Goal: Communication & Community: Answer question/provide support

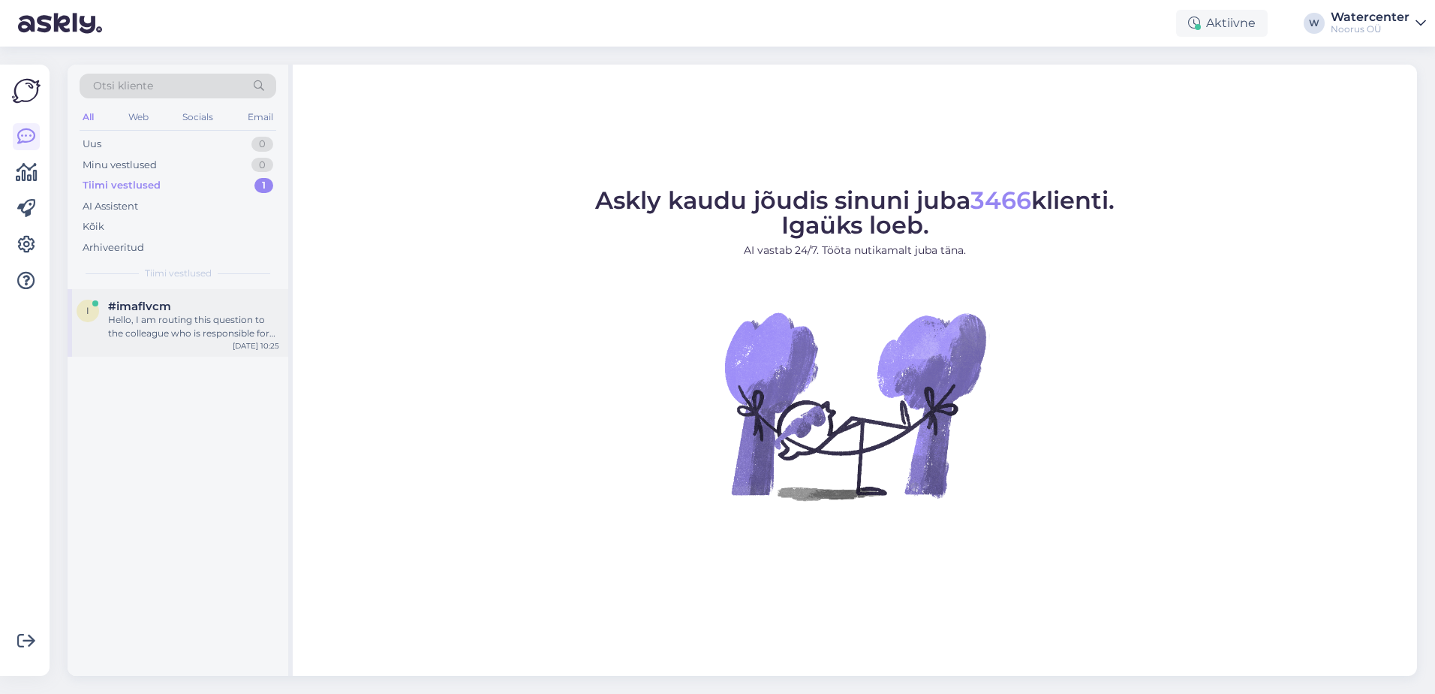
click at [188, 321] on div "Hello, I am routing this question to the colleague who is responsible for this …" at bounding box center [193, 326] width 171 height 27
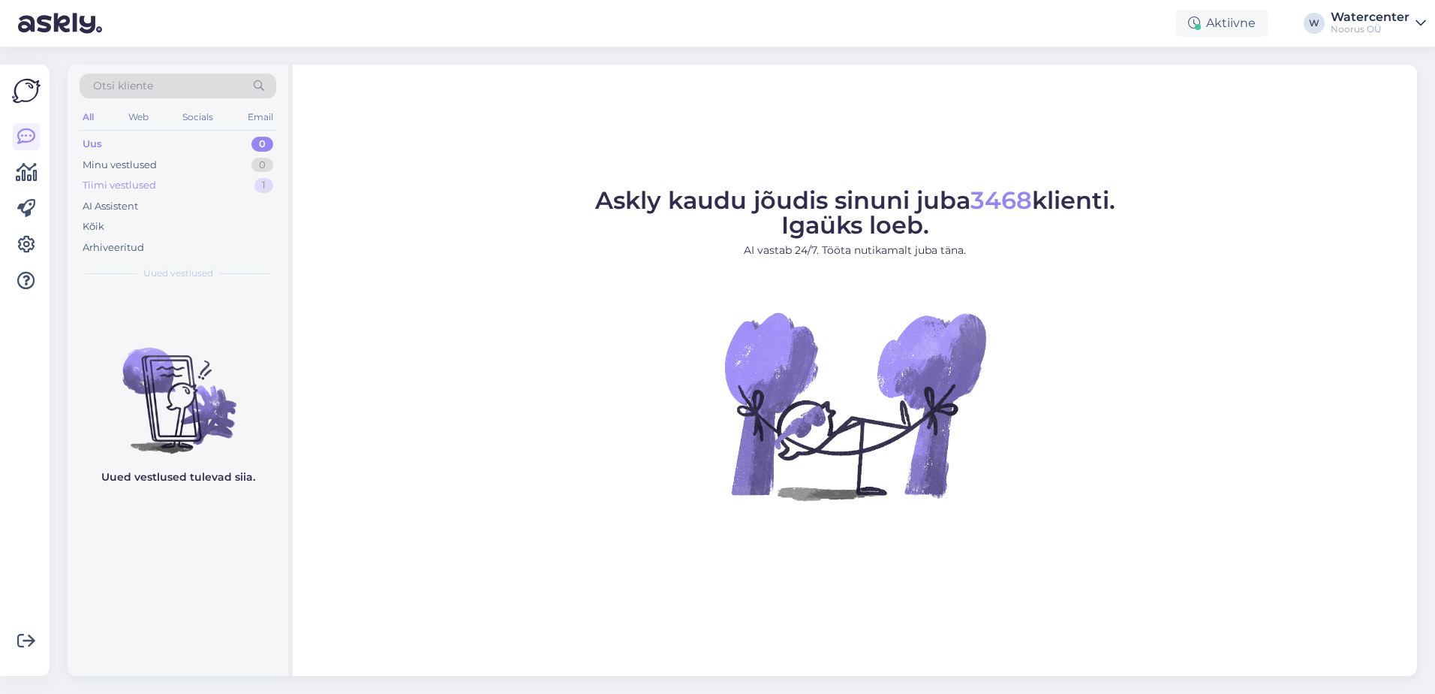
click at [160, 190] on div "Tiimi vestlused 1" at bounding box center [178, 185] width 197 height 21
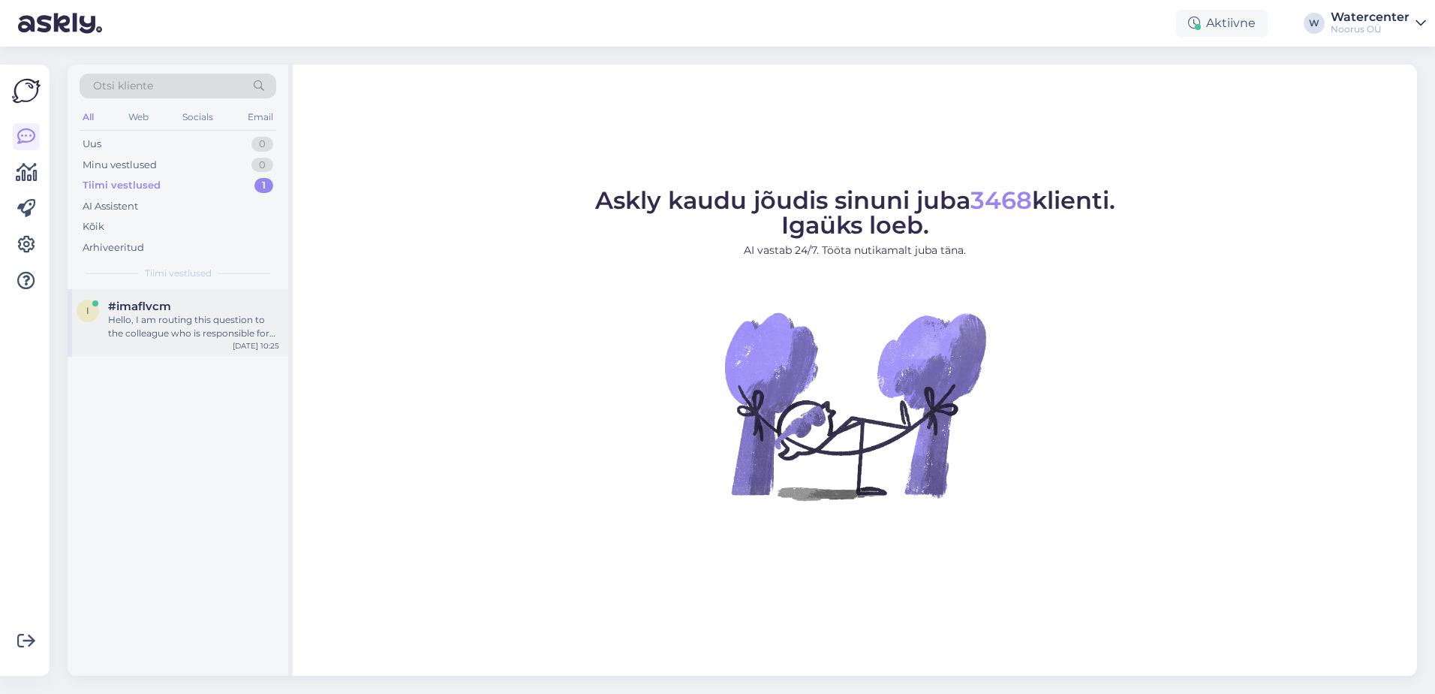
click at [191, 328] on div "Hello, I am routing this question to the colleague who is responsible for this …" at bounding box center [193, 326] width 171 height 27
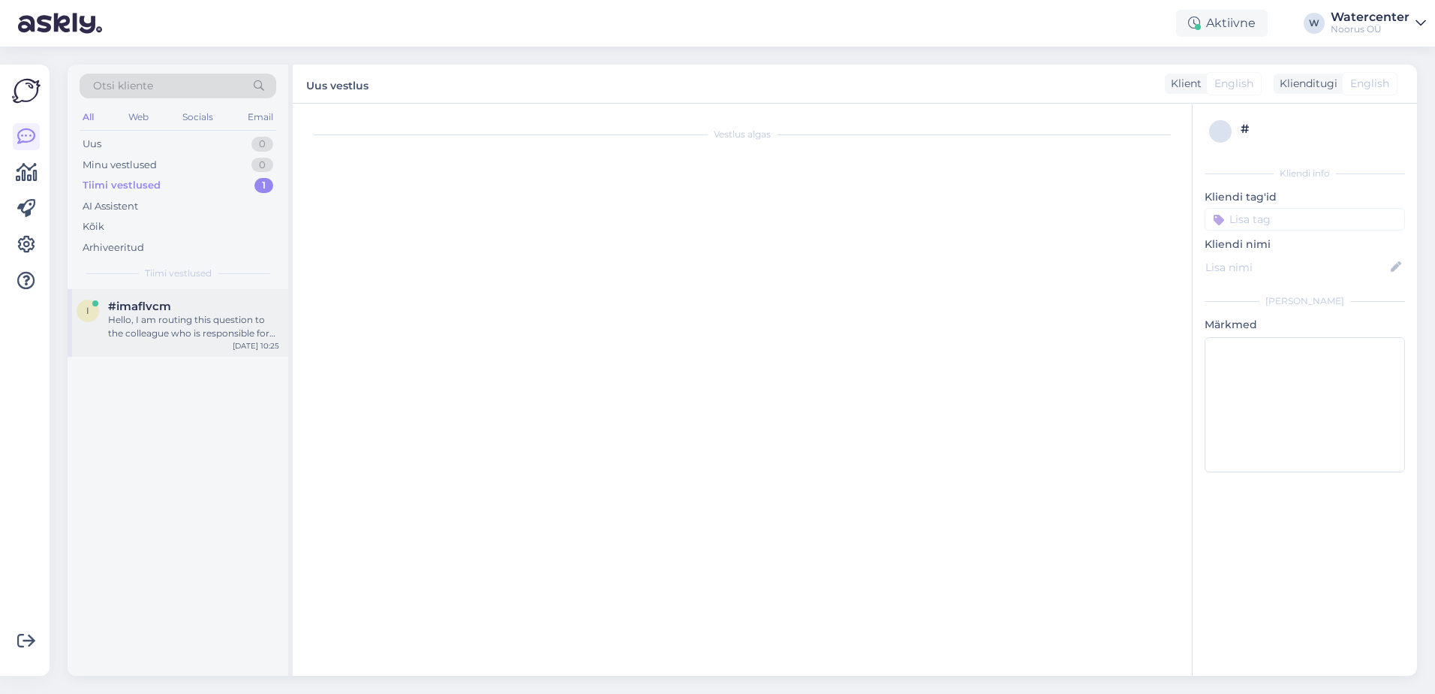
click at [188, 330] on div "Hello, I am routing this question to the colleague who is responsible for this …" at bounding box center [193, 326] width 171 height 27
